Goal: Task Accomplishment & Management: Manage account settings

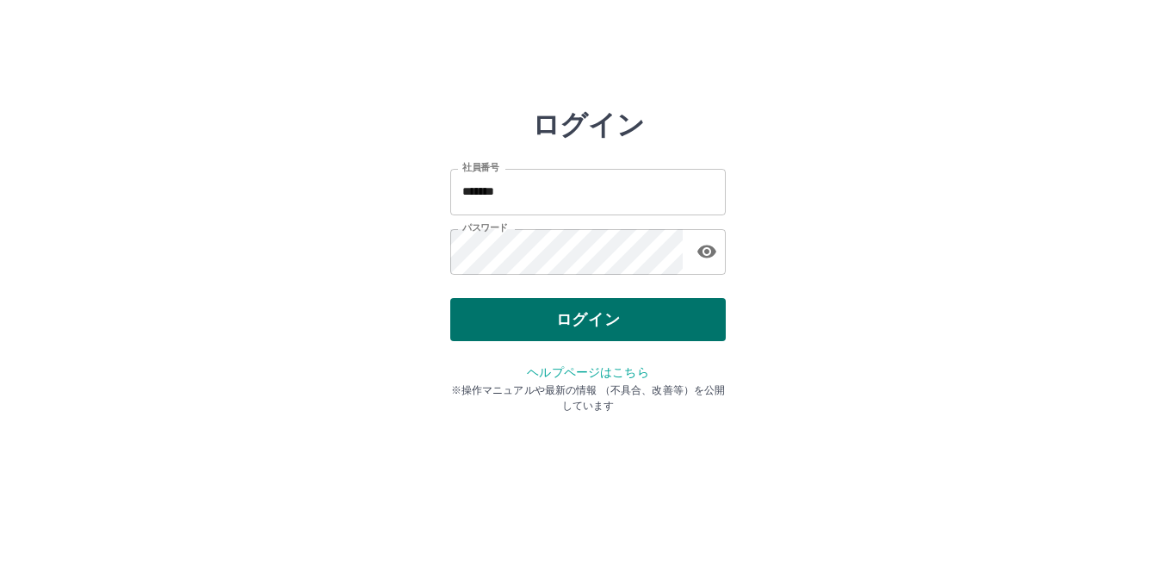
click at [599, 313] on button "ログイン" at bounding box center [588, 319] width 276 height 43
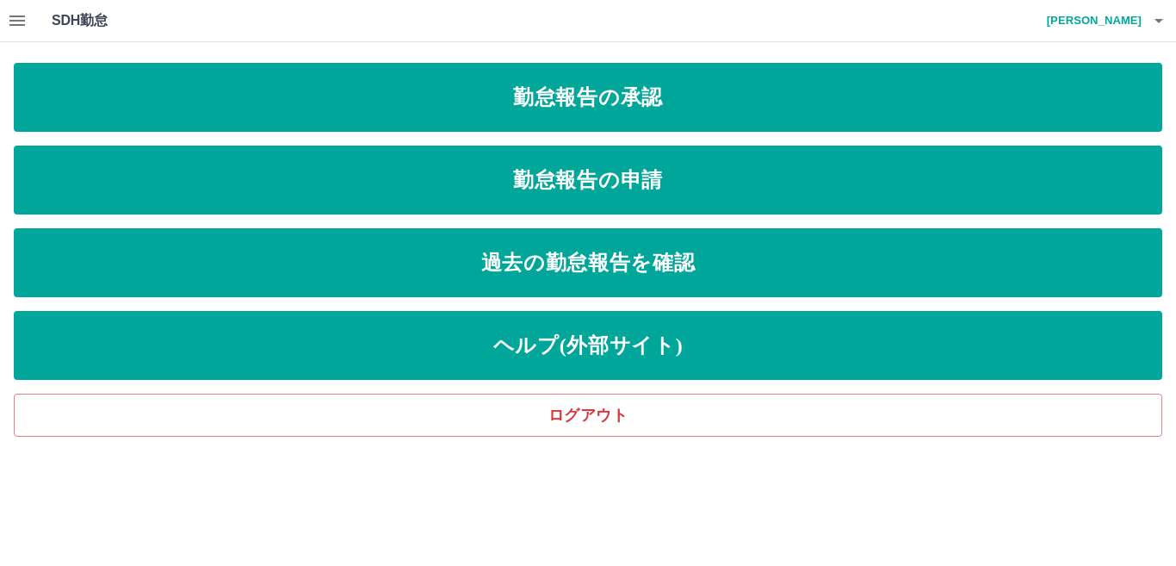
click at [26, 20] on icon "button" at bounding box center [17, 20] width 21 height 21
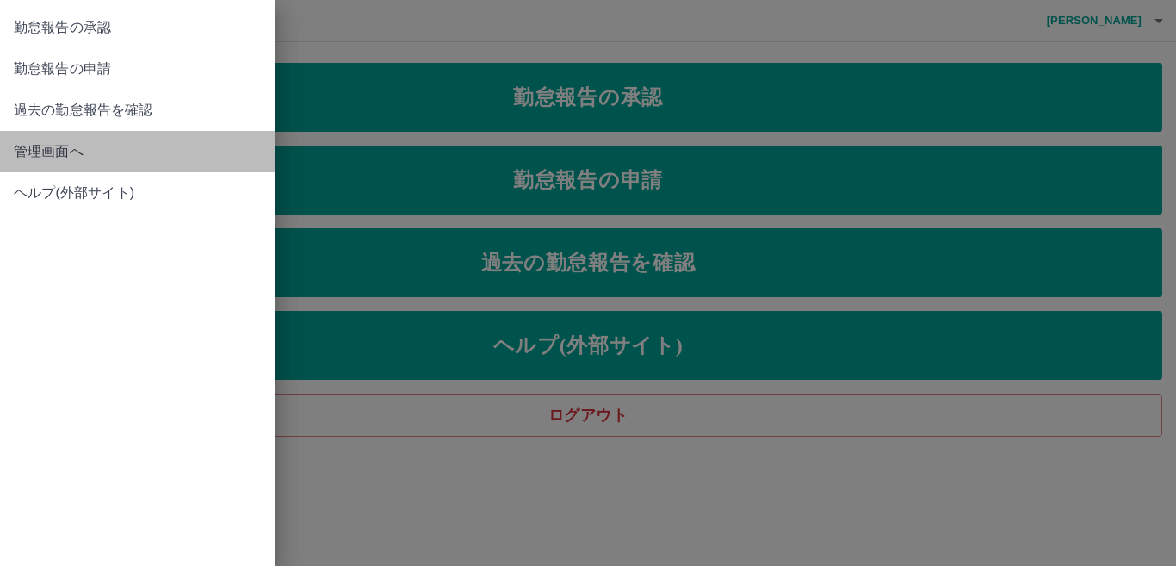
click at [73, 144] on span "管理画面へ" at bounding box center [138, 151] width 248 height 21
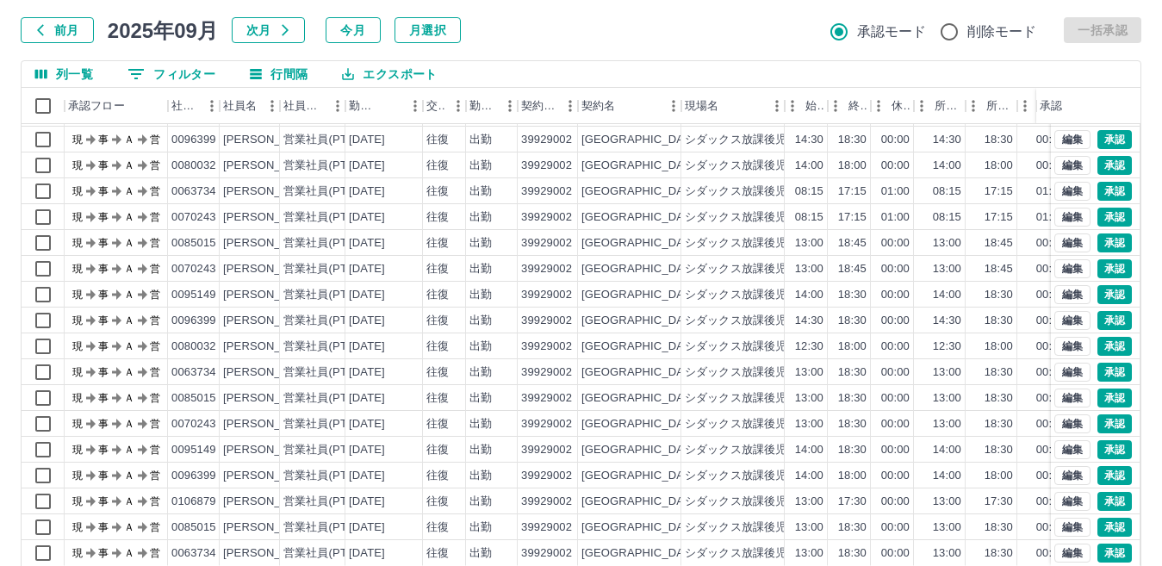
scroll to position [162, 0]
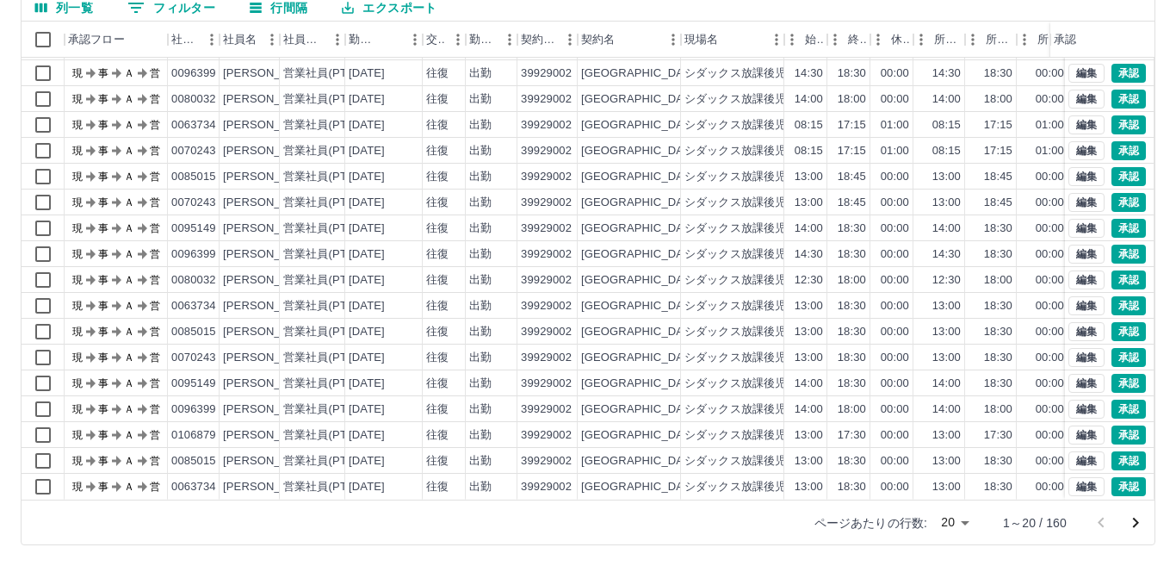
click at [952, 528] on body "SDH勤怠 [PERSON_NAME]実績承認 前月 [DATE] 次月 今月 月選択 承認モード 削除モード 一括承認 列一覧 0 フィルター 行間隔 エク…" at bounding box center [588, 202] width 1176 height 728
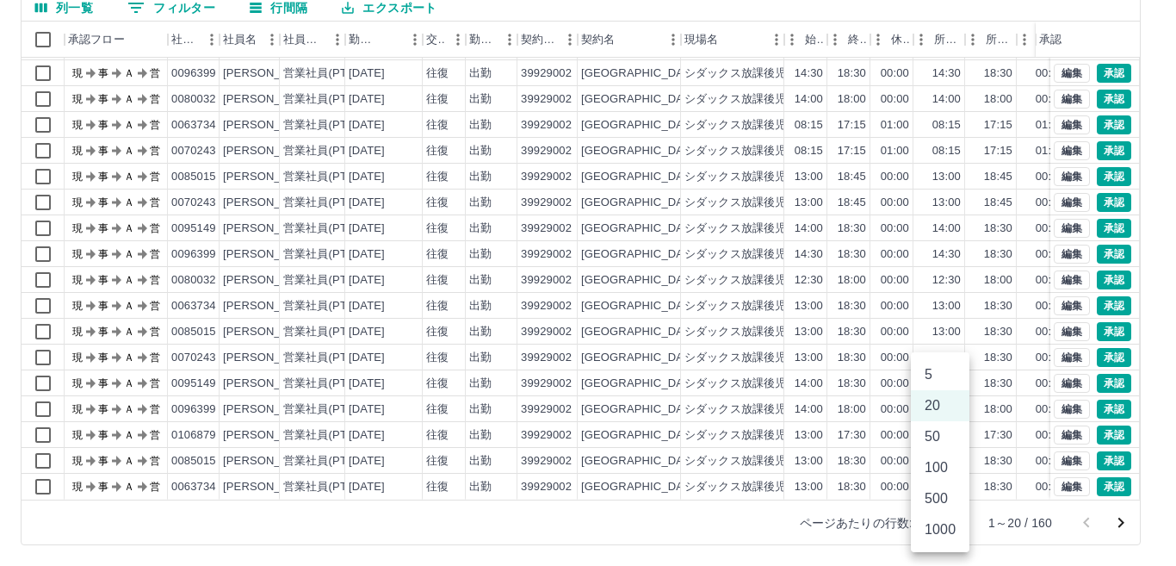
click at [938, 498] on li "500" at bounding box center [940, 498] width 59 height 31
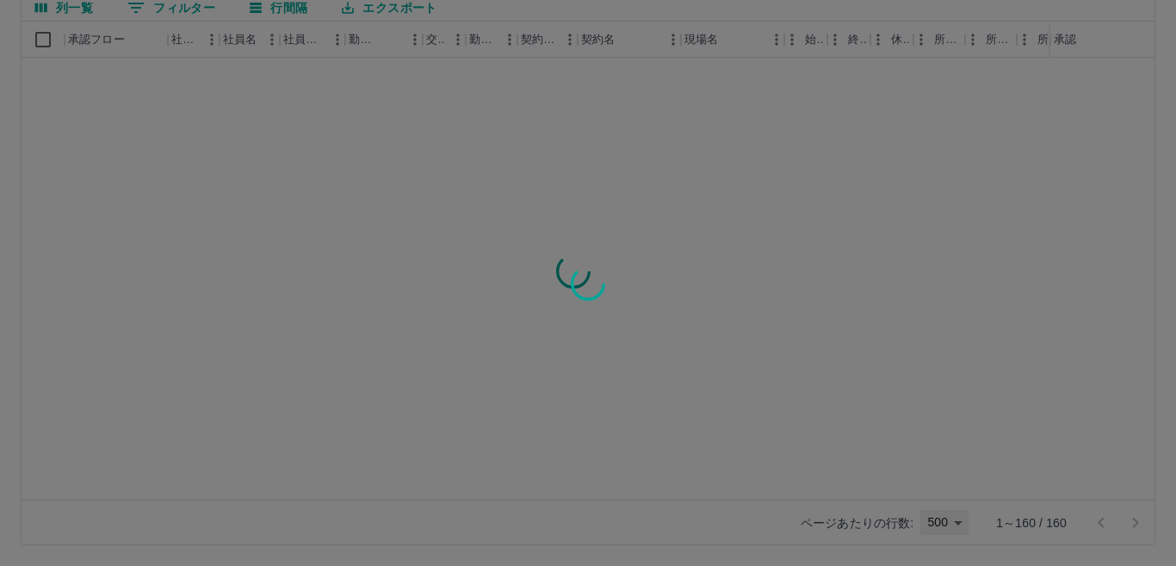
type input "***"
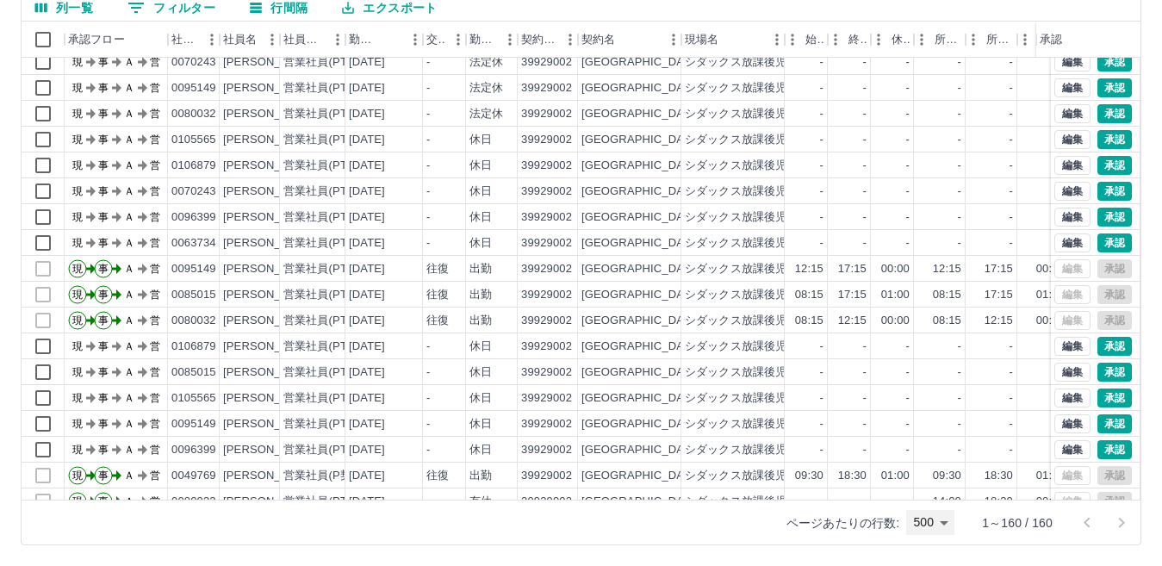
scroll to position [1206, 0]
